Goal: Information Seeking & Learning: Find specific fact

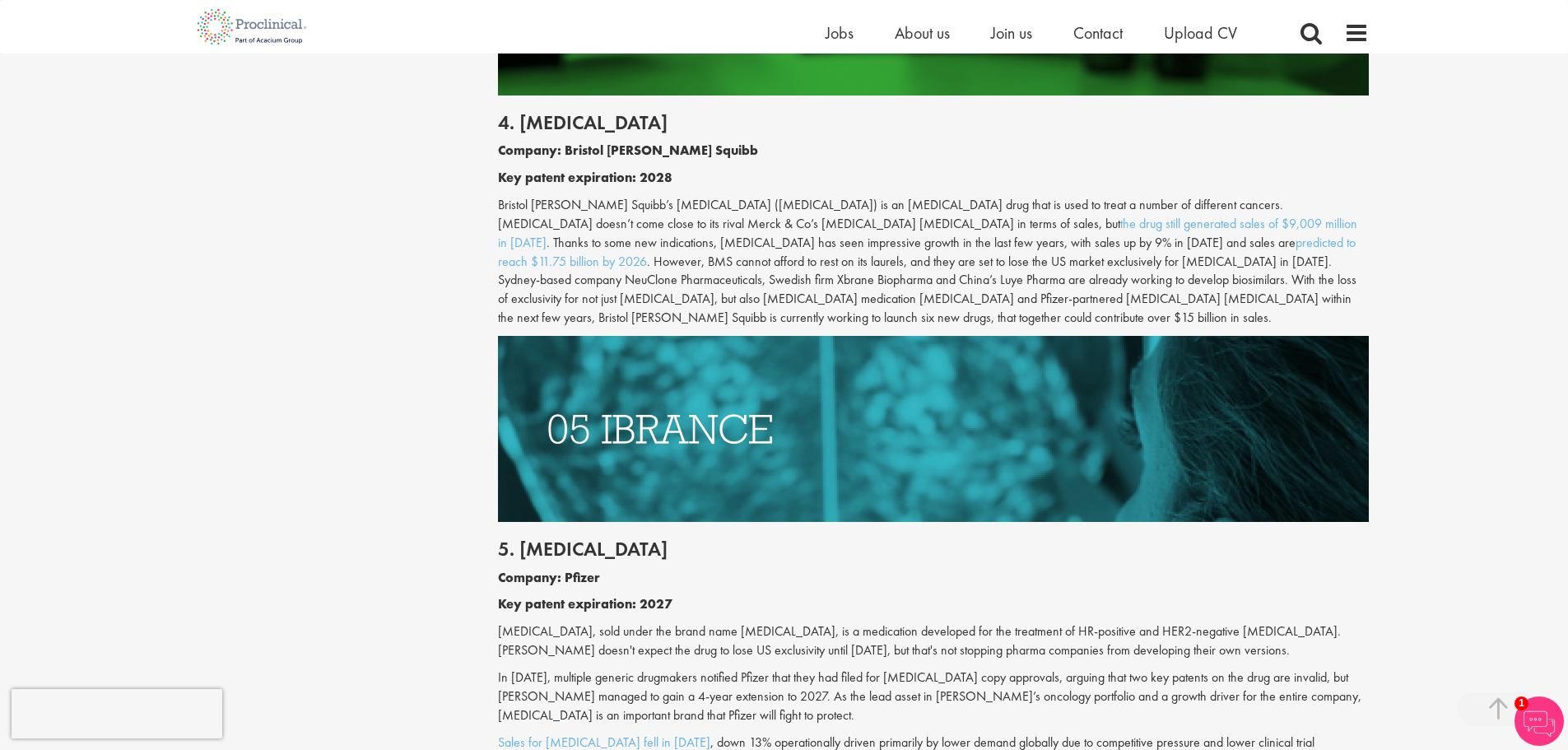
scroll to position [2548, 0]
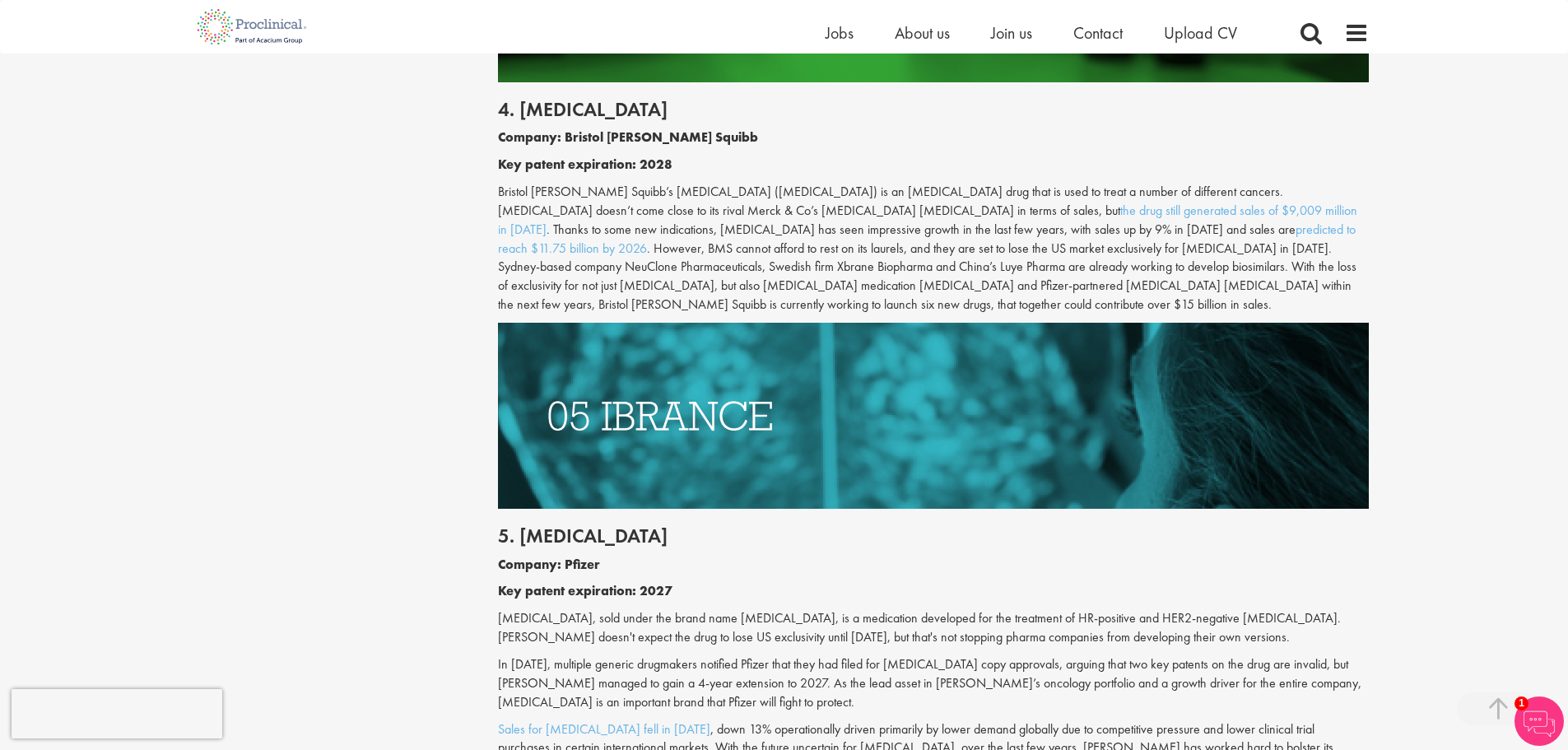
click at [528, 609] on p "[MEDICAL_DATA], sold under the brand name [MEDICAL_DATA], is a medication devel…" at bounding box center [933, 628] width 871 height 38
copy p "[MEDICAL_DATA]"
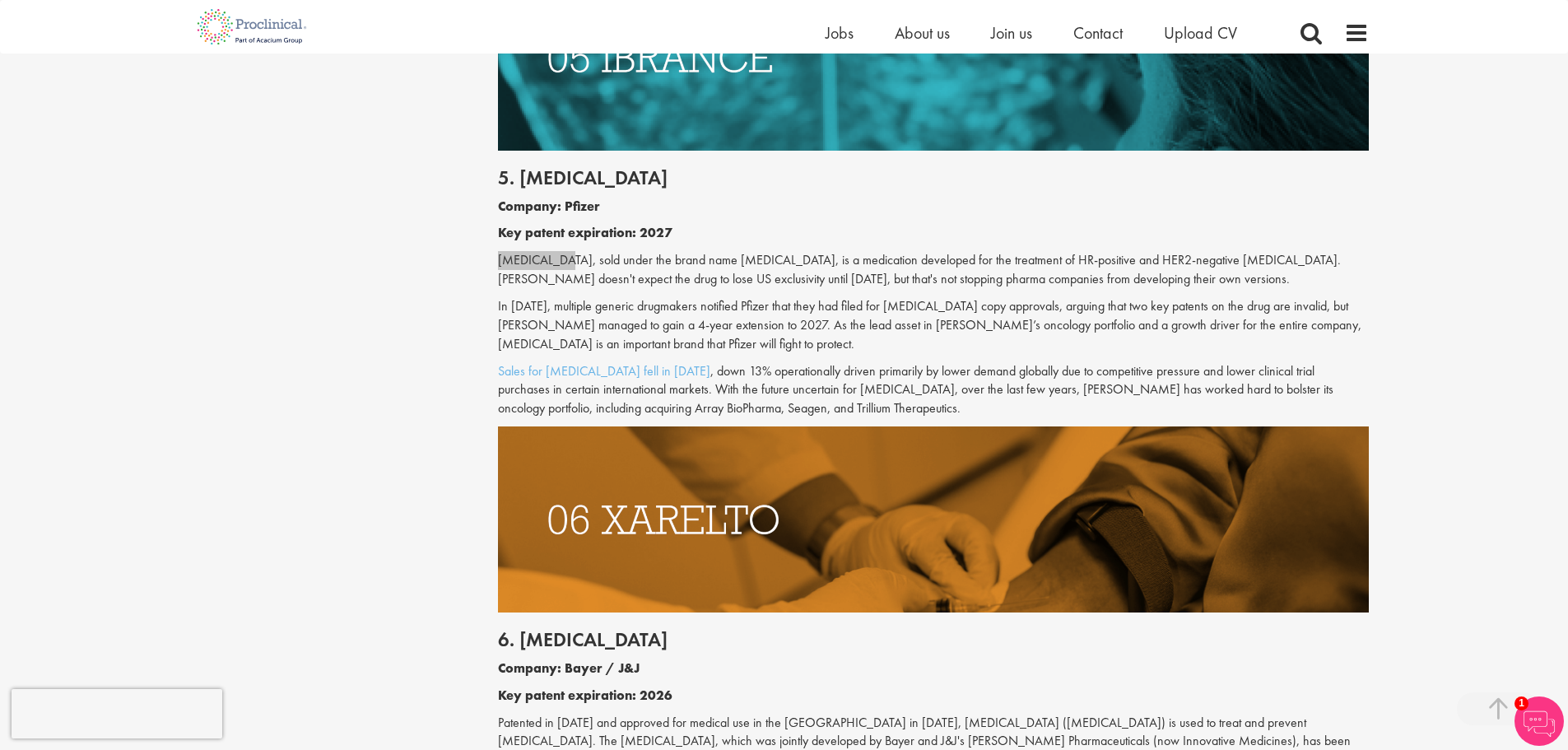
scroll to position [3042, 0]
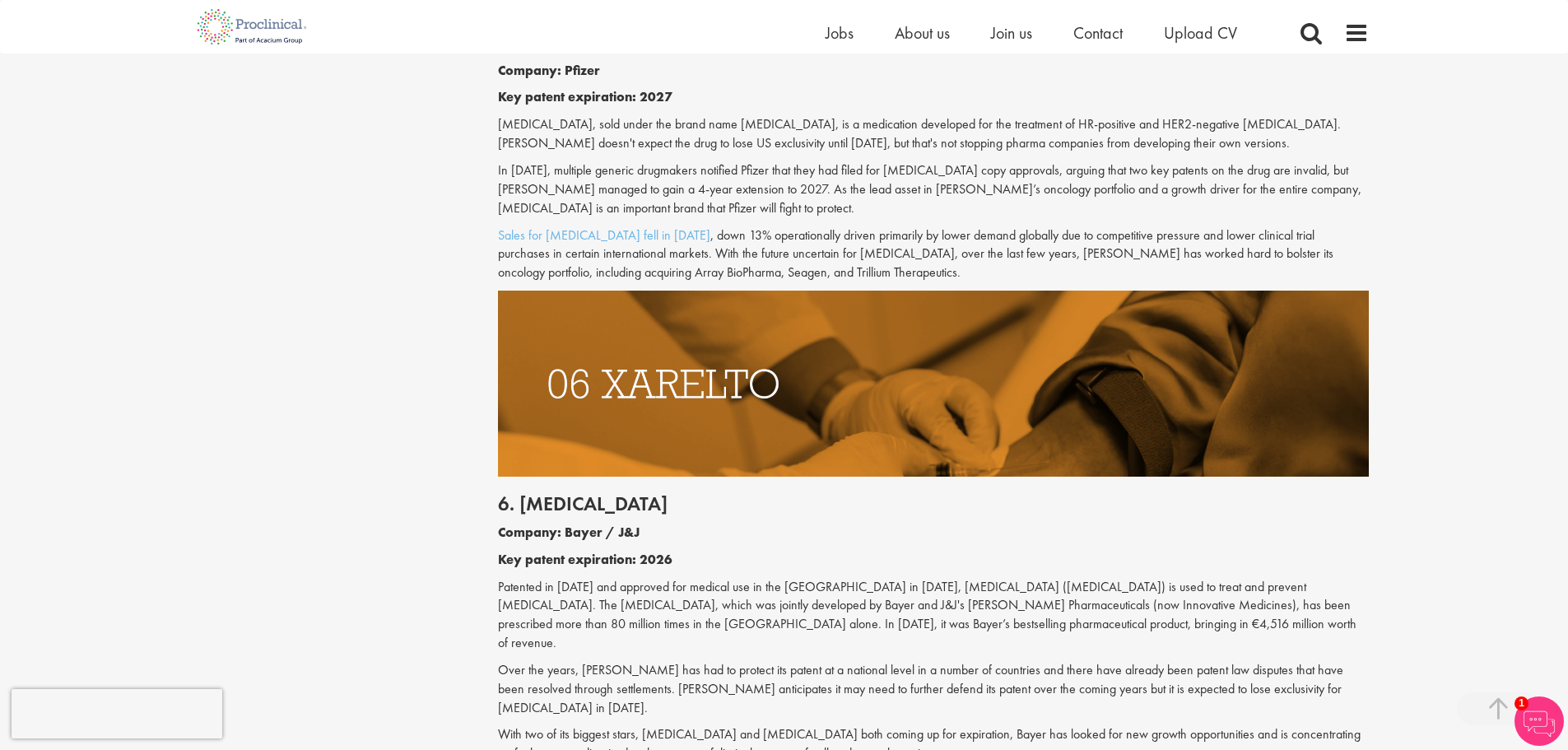
click at [571, 493] on h2 "6. [MEDICAL_DATA]" at bounding box center [933, 503] width 871 height 21
copy h2 "[MEDICAL_DATA]"
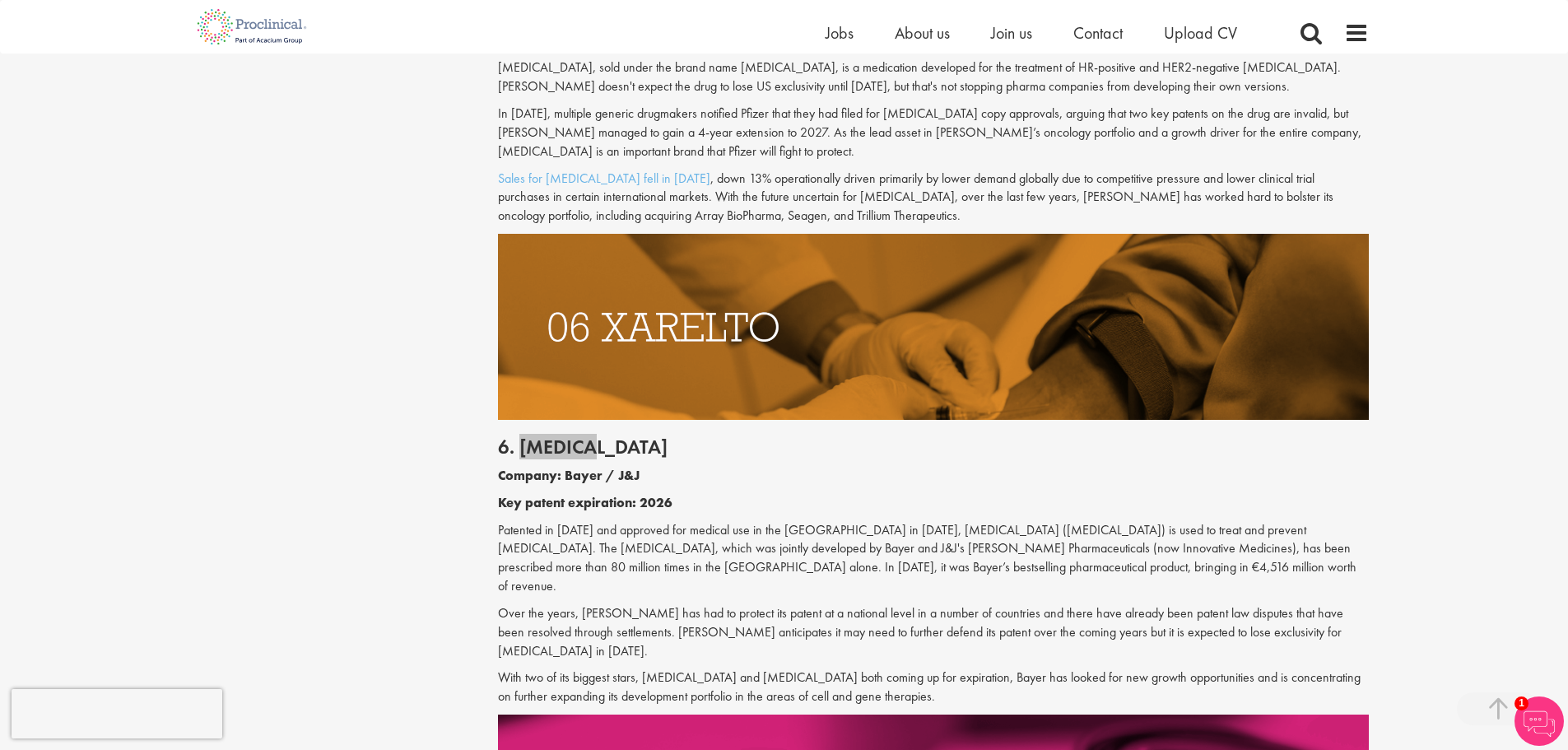
scroll to position [3372, 0]
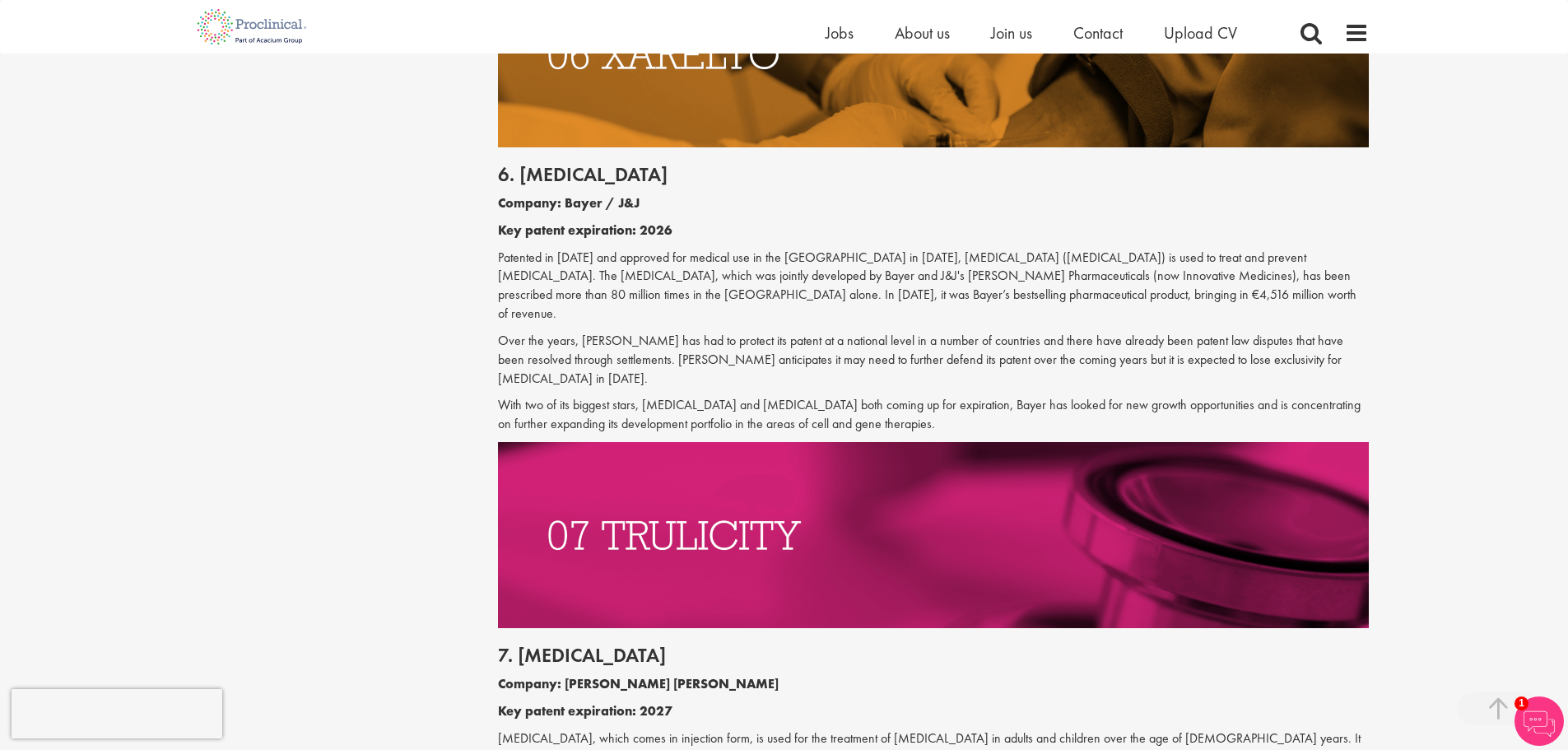
click at [555, 645] on h2 "7. [MEDICAL_DATA]" at bounding box center [933, 655] width 871 height 21
copy h2 "[MEDICAL_DATA]"
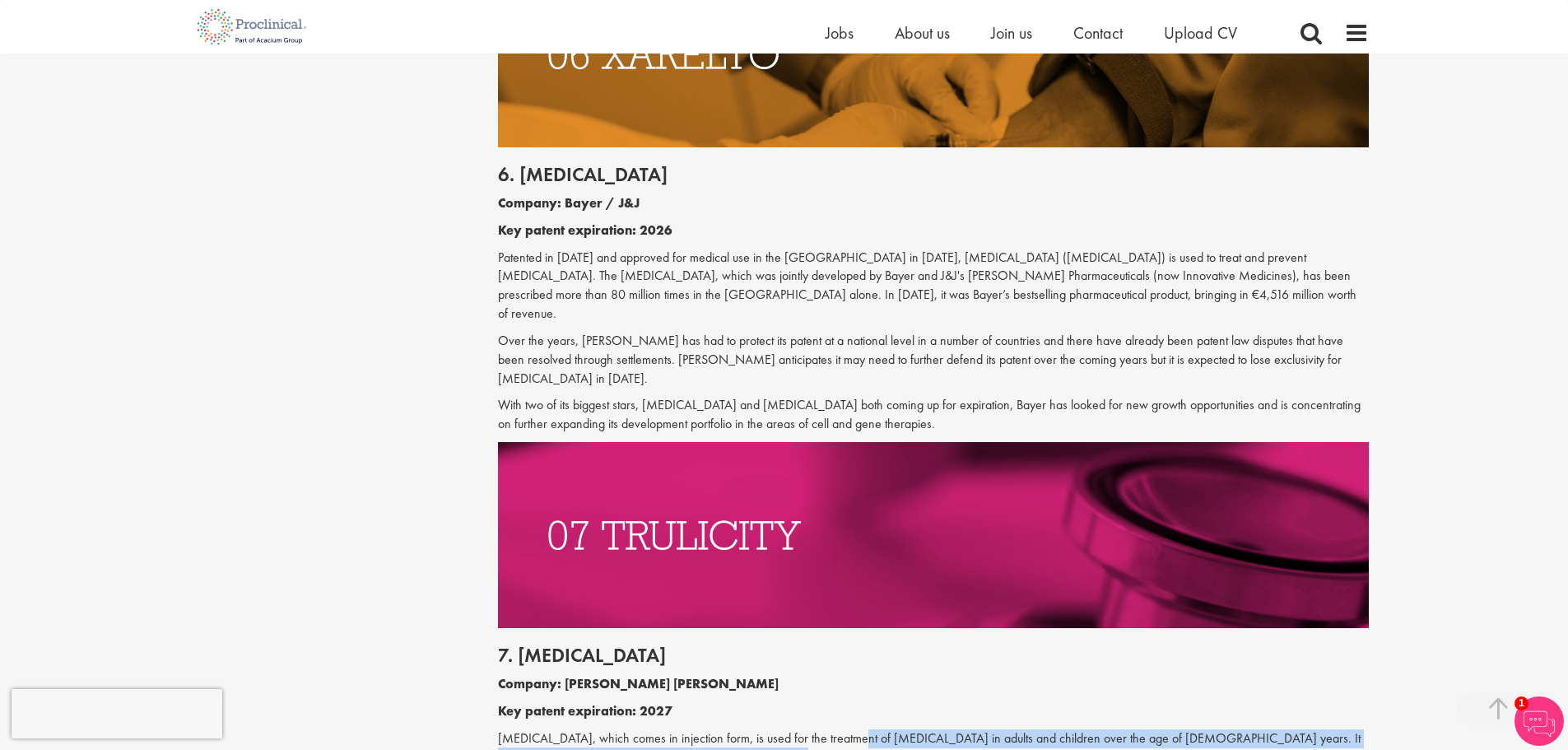
drag, startPoint x: 832, startPoint y: 655, endPoint x: 825, endPoint y: 688, distance: 33.7
click at [825, 729] on p "[MEDICAL_DATA], which comes in injection form, is used for the treatment of [ME…" at bounding box center [933, 748] width 871 height 38
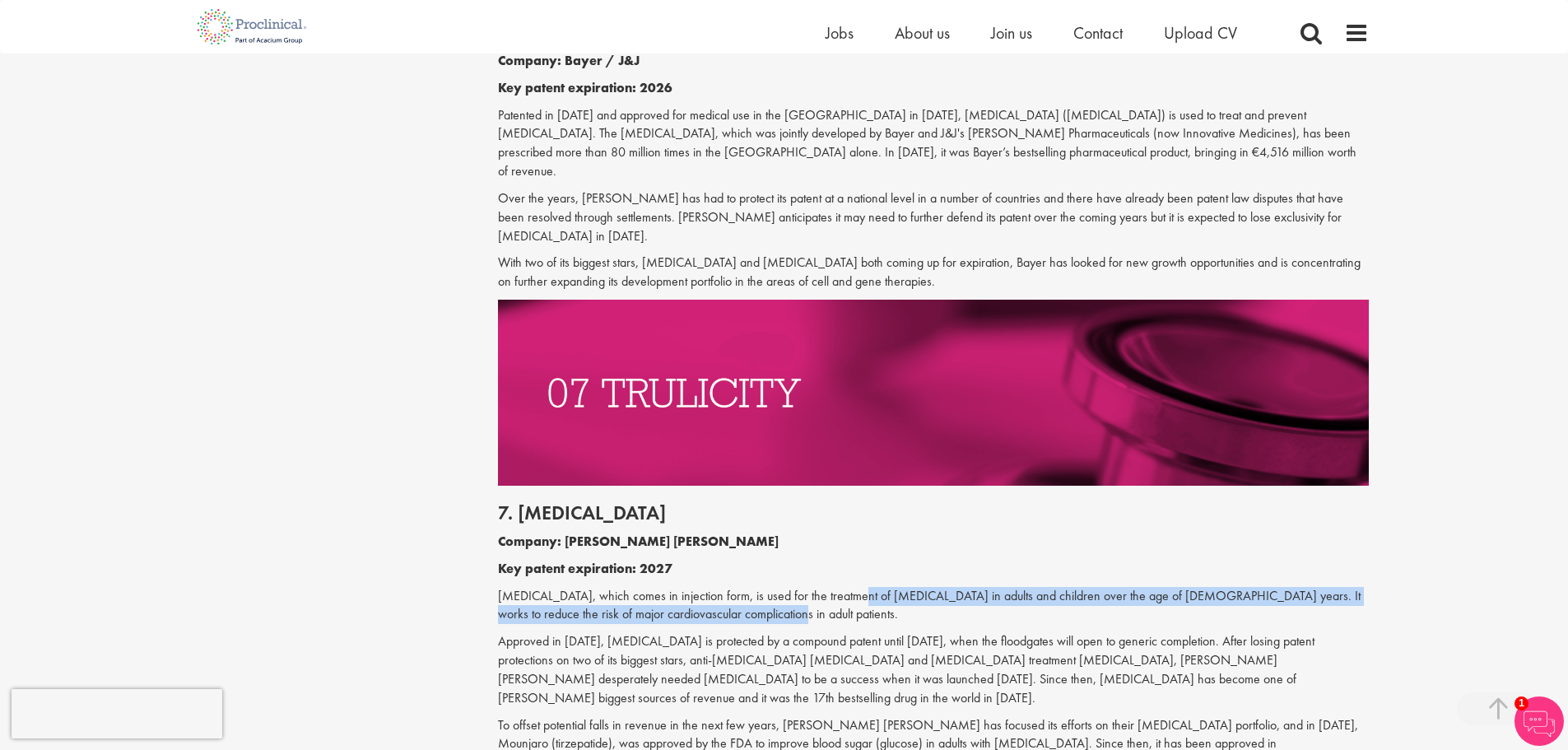
scroll to position [3536, 0]
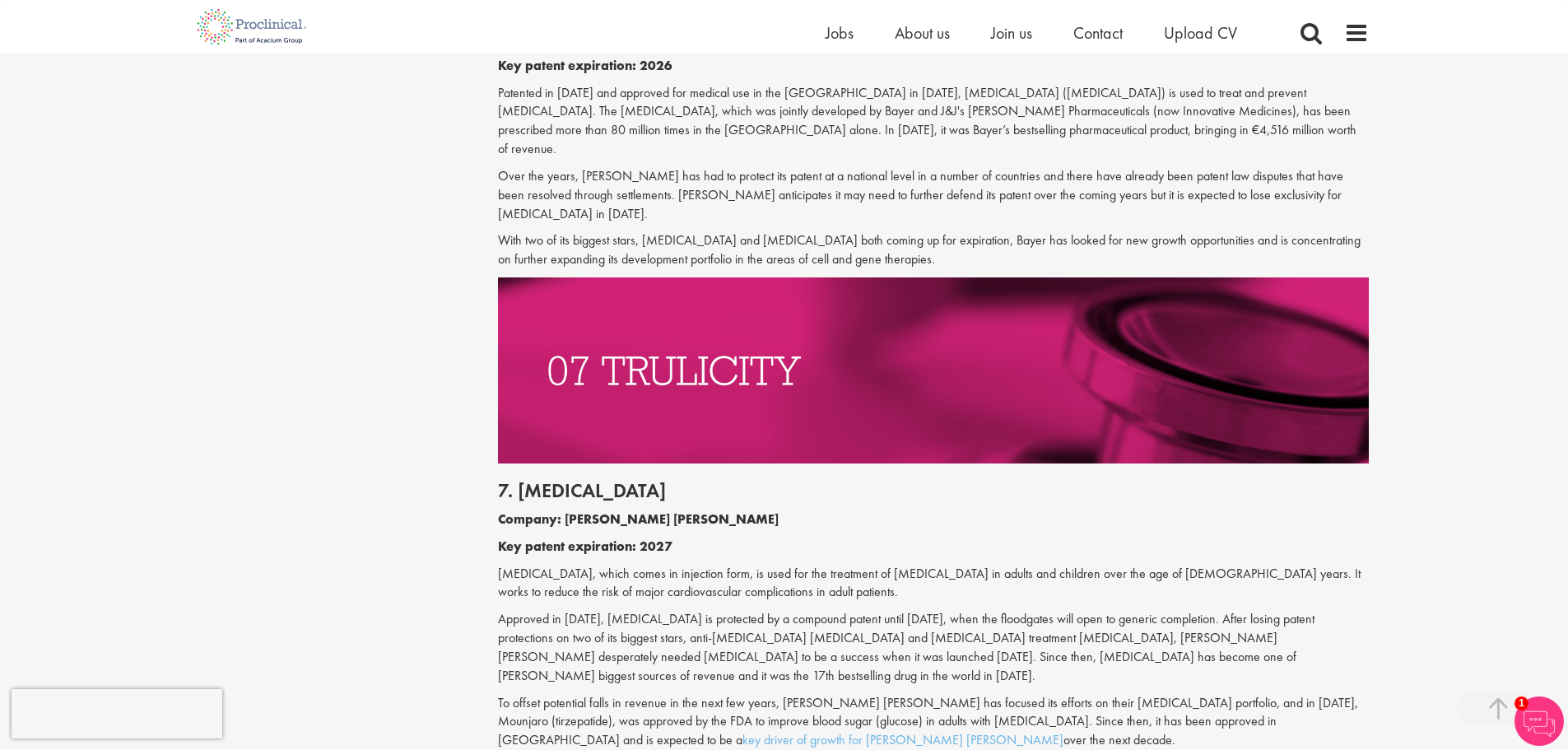
click at [1222, 694] on p "To offset potential falls in revenue in the next few years, [PERSON_NAME] [PERS…" at bounding box center [933, 723] width 871 height 57
copy p "tirzepatide"
